Goal: Task Accomplishment & Management: Complete application form

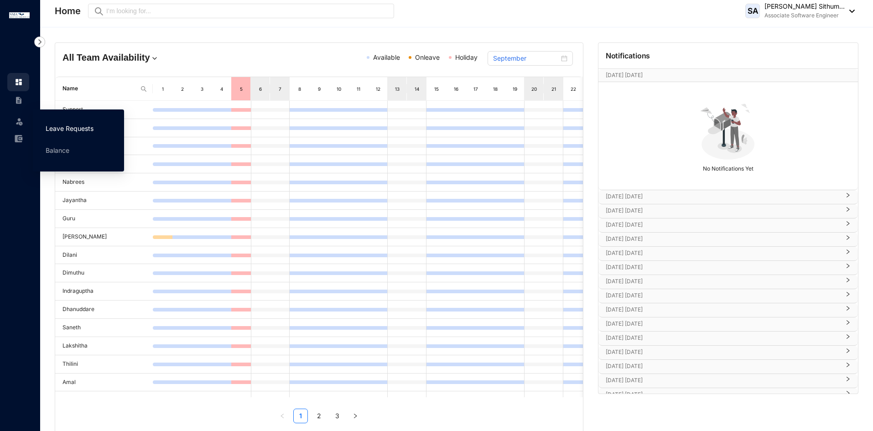
click at [52, 126] on link "Leave Requests" at bounding box center [70, 129] width 48 height 8
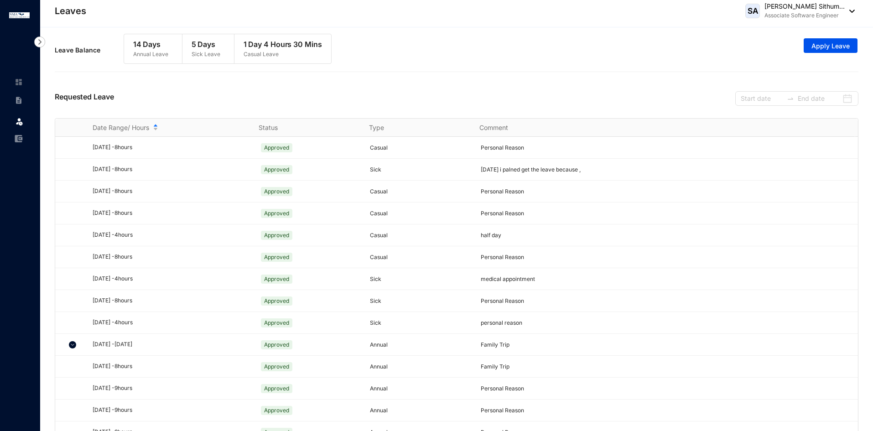
click at [214, 83] on div "Requested Leave" at bounding box center [457, 98] width 804 height 42
click at [825, 46] on span "Apply Leave" at bounding box center [831, 46] width 38 height 9
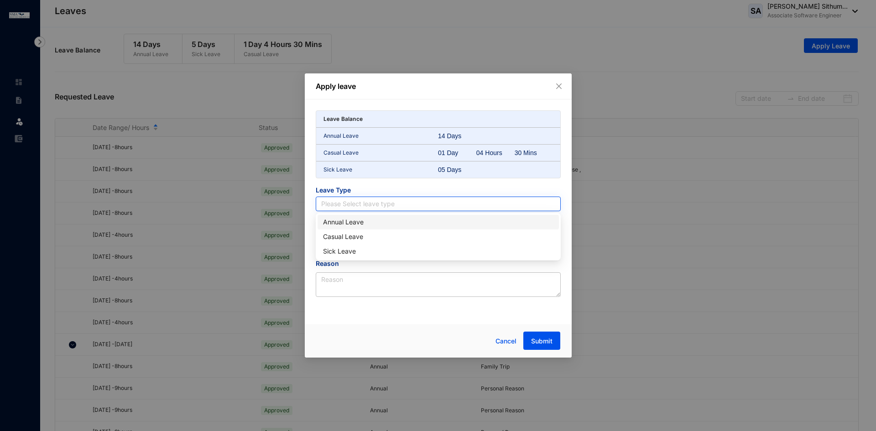
click at [343, 203] on input "search" at bounding box center [438, 204] width 234 height 14
click at [341, 226] on div "Annual Leave" at bounding box center [438, 222] width 230 height 10
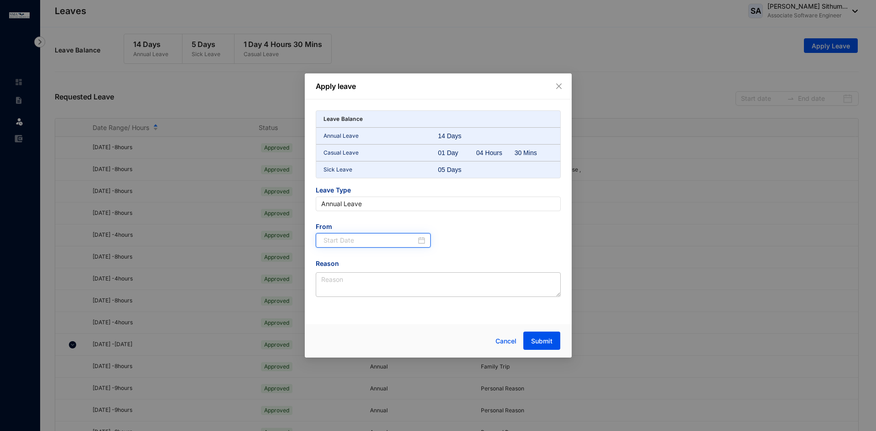
click at [341, 237] on input at bounding box center [369, 240] width 93 height 10
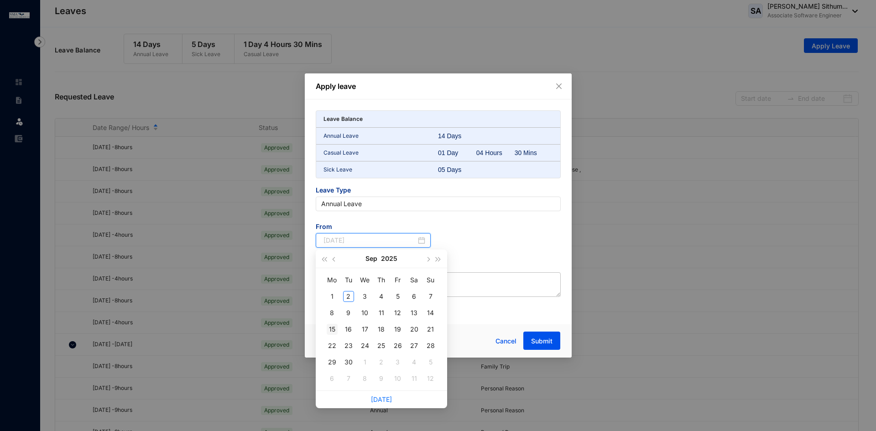
type input "[DATE]"
click at [331, 328] on div "15" at bounding box center [332, 329] width 11 height 11
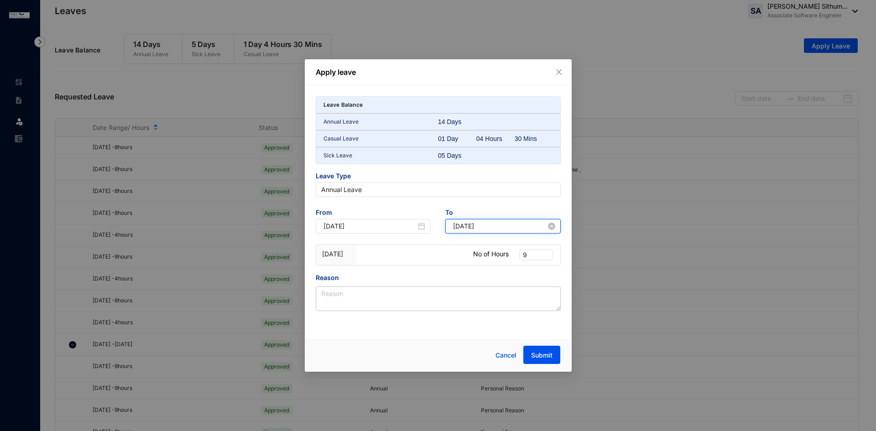
click at [467, 225] on input "[DATE]" at bounding box center [499, 226] width 93 height 10
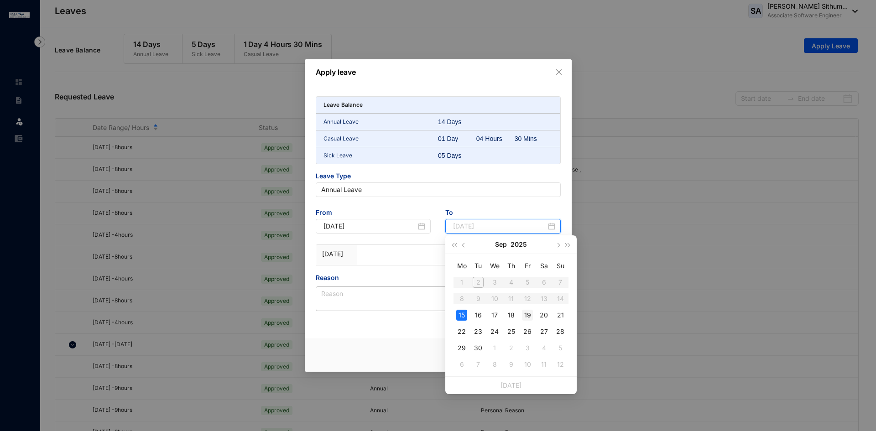
type input "[DATE]"
click at [528, 315] on div "19" at bounding box center [527, 315] width 11 height 11
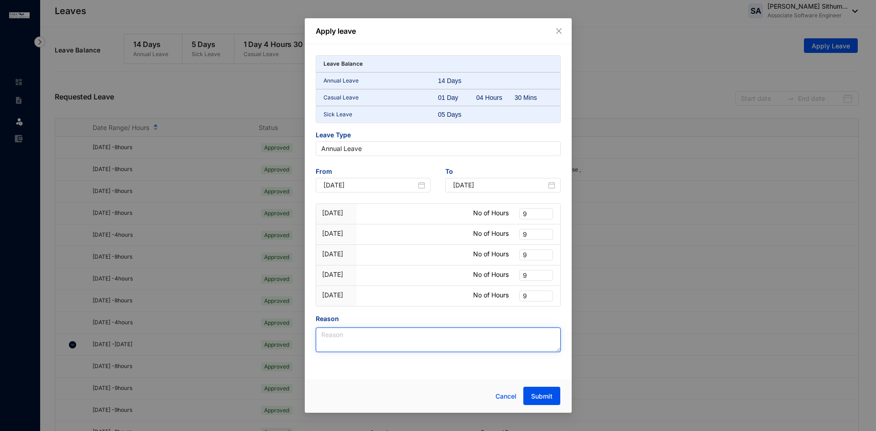
click at [372, 329] on textarea "Reason" at bounding box center [438, 340] width 245 height 25
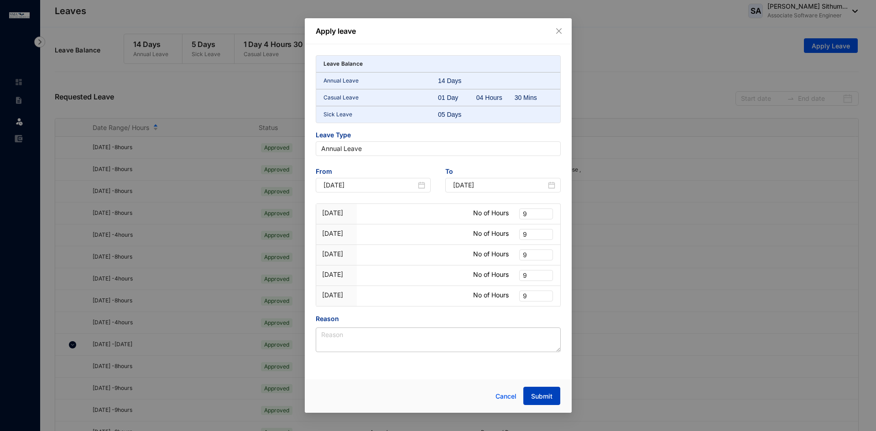
click at [542, 399] on span "Submit" at bounding box center [541, 396] width 21 height 9
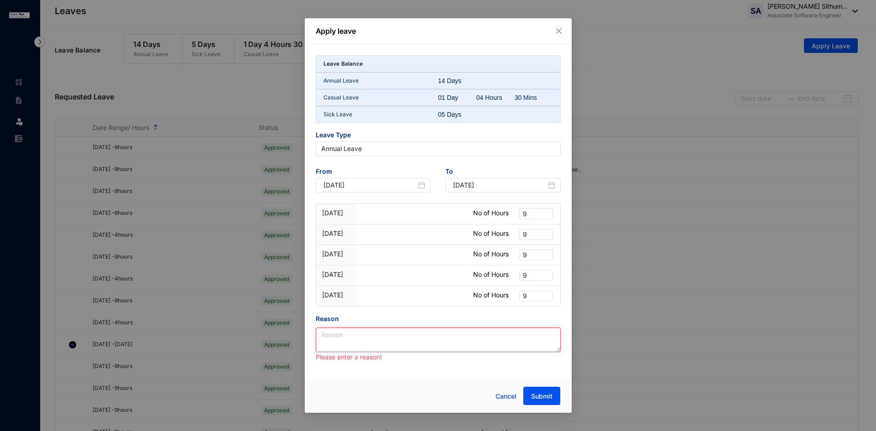
click at [377, 339] on textarea "Reason" at bounding box center [438, 340] width 245 height 25
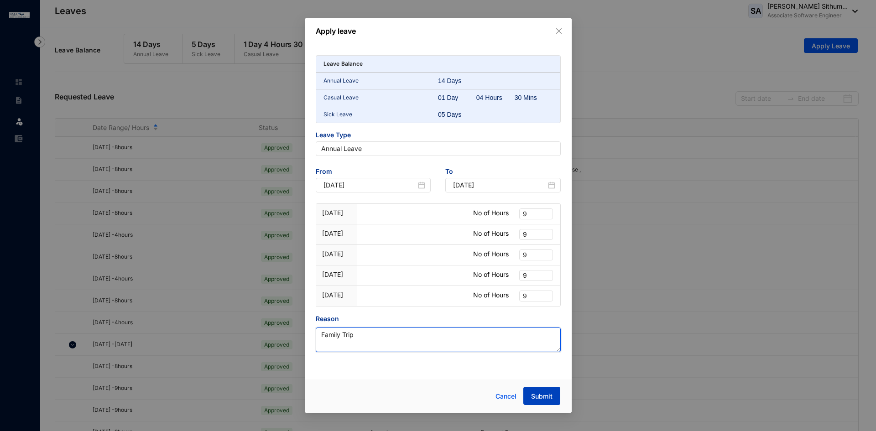
type textarea "Family Trip"
click at [535, 393] on span "Submit" at bounding box center [541, 396] width 21 height 9
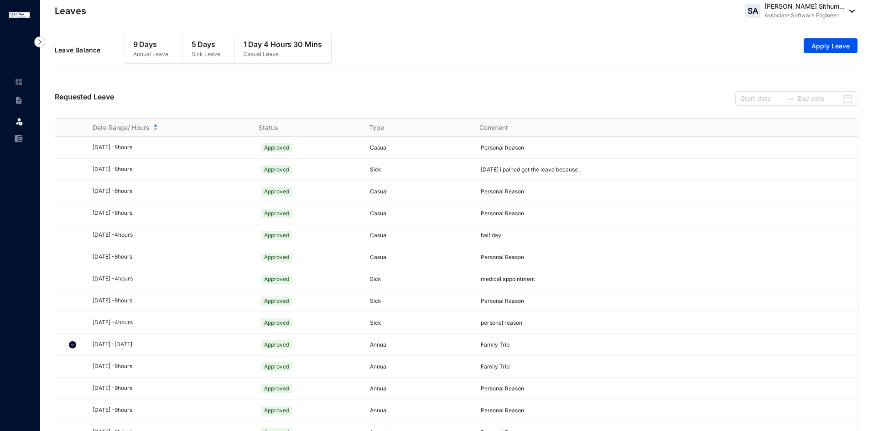
click at [329, 98] on div "Requested Leave" at bounding box center [457, 98] width 804 height 42
click at [329, 99] on div "Requested Leave" at bounding box center [457, 98] width 804 height 42
click at [154, 125] on div "Date Range/ Hours" at bounding box center [170, 128] width 155 height 10
click at [73, 149] on img at bounding box center [72, 147] width 7 height 7
